Goal: Task Accomplishment & Management: Manage account settings

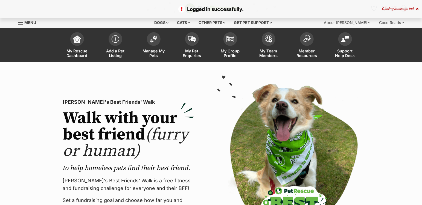
click at [154, 40] on img at bounding box center [154, 39] width 8 height 7
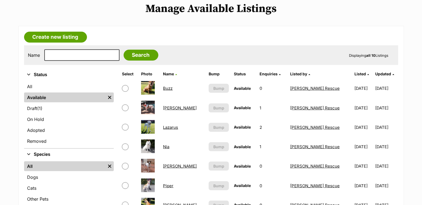
scroll to position [144, 0]
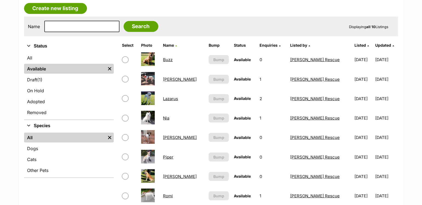
click at [172, 62] on link "Buzz" at bounding box center [168, 59] width 10 height 5
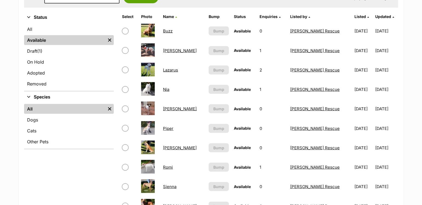
scroll to position [201, 0]
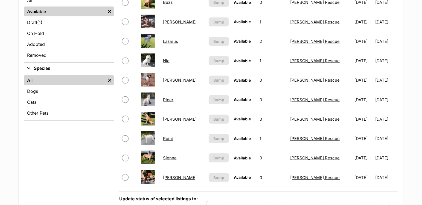
click at [171, 122] on link "[PERSON_NAME]" at bounding box center [180, 119] width 34 height 5
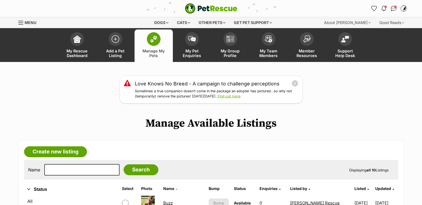
scroll to position [201, 0]
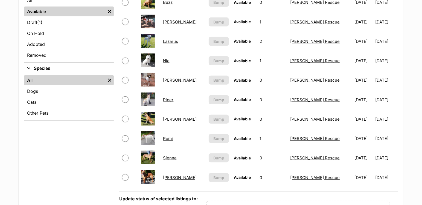
click at [173, 141] on link "Romi" at bounding box center [168, 138] width 10 height 5
